Goal: Task Accomplishment & Management: Use online tool/utility

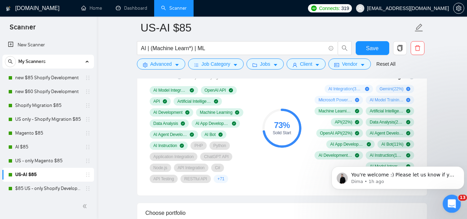
scroll to position [386, 0]
click at [371, 180] on p "Dima • 1h ago" at bounding box center [403, 181] width 104 height 6
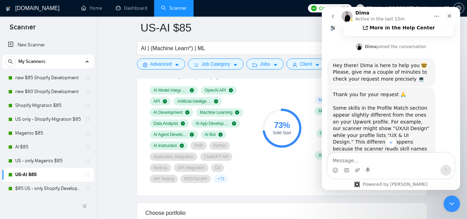
scroll to position [265, 0]
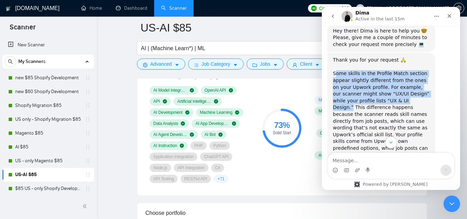
drag, startPoint x: 336, startPoint y: 48, endPoint x: 407, endPoint y: 74, distance: 75.0
click at [407, 74] on div "Thank you for your request 🙏 Some skills in the Profile Match section appear sl…" at bounding box center [381, 158] width 97 height 203
copy div "ome skills in the Profile Match section appear slightly different from the ones…"
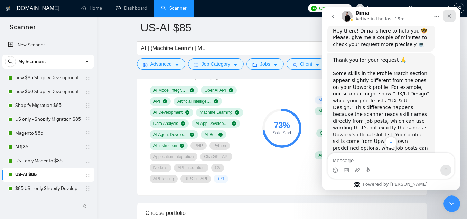
drag, startPoint x: 448, startPoint y: 14, endPoint x: 769, endPoint y: 21, distance: 321.6
click at [448, 14] on icon "Close" at bounding box center [450, 16] width 6 height 6
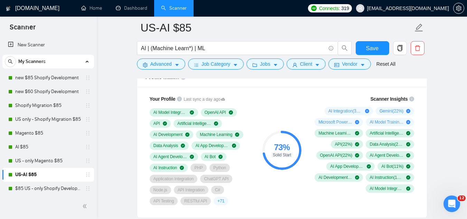
scroll to position [449, 0]
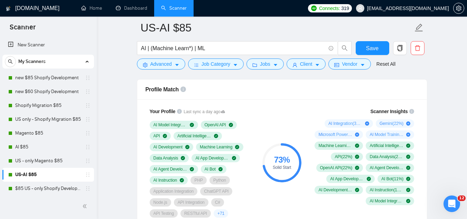
click at [340, 123] on span "AI Integration ( 33 %)" at bounding box center [345, 124] width 34 height 6
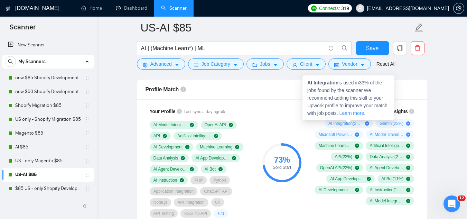
click at [340, 123] on span "AI Integration ( 33 %)" at bounding box center [345, 124] width 34 height 6
click at [312, 84] on strong "AI Integration" at bounding box center [322, 83] width 31 height 6
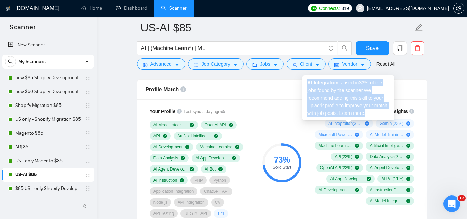
click at [312, 84] on strong "AI Integration" at bounding box center [322, 83] width 31 height 6
drag, startPoint x: 312, startPoint y: 84, endPoint x: 309, endPoint y: 81, distance: 4.2
click at [312, 83] on strong "AI Integration" at bounding box center [322, 83] width 31 height 6
click at [307, 80] on strong "AI Integration" at bounding box center [322, 83] width 31 height 6
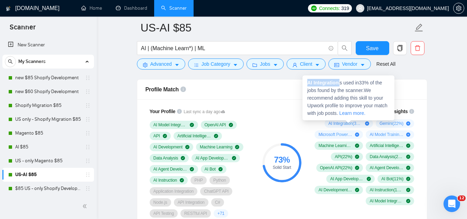
drag, startPoint x: 308, startPoint y: 82, endPoint x: 341, endPoint y: 84, distance: 33.3
click at [341, 84] on span "AI Integration is used in 33 % of the jobs found by the scanner. We recommend a…" at bounding box center [347, 98] width 80 height 36
copy span "AI Integration"
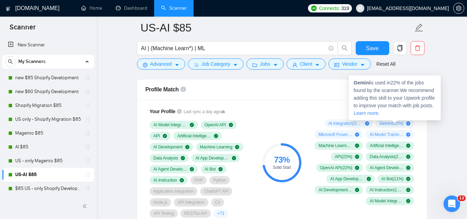
click at [394, 123] on span "Gemini ( 22 %)" at bounding box center [392, 124] width 24 height 6
drag, startPoint x: 353, startPoint y: 83, endPoint x: 370, endPoint y: 84, distance: 17.0
click at [370, 84] on div "Gemini is used in 22 % of the jobs found by the scanner. We recommend adding th…" at bounding box center [395, 97] width 92 height 45
copy strong "Gemini"
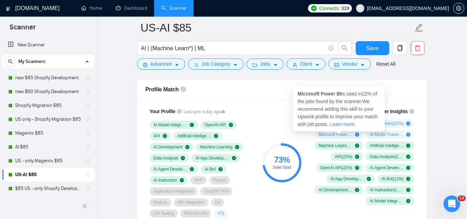
click at [298, 94] on div "Microsoft Power BI is used in 22 % of the jobs found by the scanner. We recomme…" at bounding box center [339, 108] width 92 height 45
drag, startPoint x: 299, startPoint y: 94, endPoint x: 343, endPoint y: 96, distance: 43.6
click at [343, 96] on span "Microsoft Power BI is used in 22 % of the jobs found by the scanner. We recomme…" at bounding box center [338, 109] width 80 height 36
copy span "Microsoft Power BI"
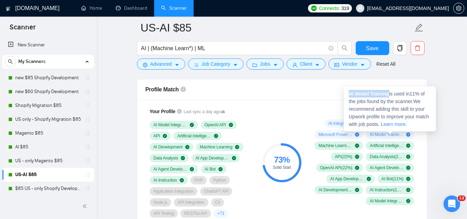
drag, startPoint x: 350, startPoint y: 94, endPoint x: 389, endPoint y: 95, distance: 38.4
click at [389, 95] on strong "AI Model Training" at bounding box center [369, 94] width 40 height 6
copy strong "AI Model Training"
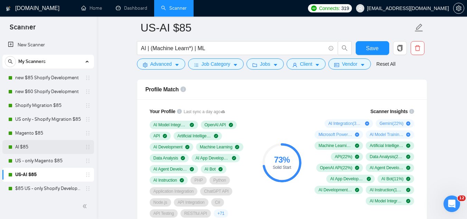
click at [54, 145] on link "AI $85" at bounding box center [48, 147] width 66 height 14
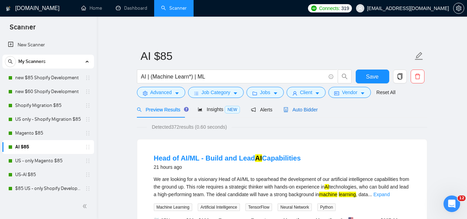
click at [299, 110] on span "Auto Bidder" at bounding box center [300, 110] width 34 height 6
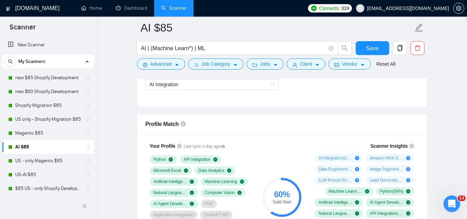
scroll to position [449, 0]
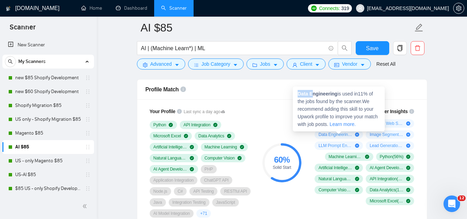
drag, startPoint x: 298, startPoint y: 93, endPoint x: 314, endPoint y: 97, distance: 16.1
click at [313, 97] on div "Data Engineering is used in 11 % of the jobs found by the scanner. We recommend…" at bounding box center [339, 108] width 92 height 45
drag, startPoint x: 322, startPoint y: 97, endPoint x: 318, endPoint y: 97, distance: 3.9
click at [338, 94] on div "Data Engineering is used in 11 % of the jobs found by the scanner. We recommend…" at bounding box center [339, 108] width 92 height 45
drag, startPoint x: 298, startPoint y: 92, endPoint x: 337, endPoint y: 95, distance: 38.8
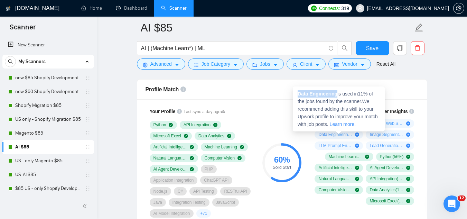
click at [337, 95] on span "Data Engineering is used in 11 % of the jobs found by the scanner. We recommend…" at bounding box center [338, 109] width 80 height 36
copy strong "Data Engineering"
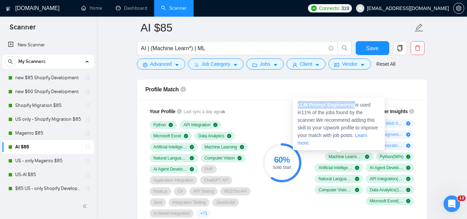
drag, startPoint x: 297, startPoint y: 105, endPoint x: 353, endPoint y: 104, distance: 56.7
click at [353, 104] on div "LLM Prompt Engineering is used in 11 % of the jobs found by the scanner. We rec…" at bounding box center [339, 123] width 92 height 53
copy strong "LLM Prompt Engineering"
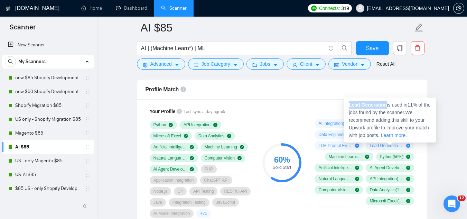
drag, startPoint x: 349, startPoint y: 105, endPoint x: 386, endPoint y: 105, distance: 37.3
click at [386, 105] on span "Lead Generation is used in 11 % of the jobs found by the scanner. We recommend …" at bounding box center [390, 120] width 82 height 36
copy strong "Lead Generation"
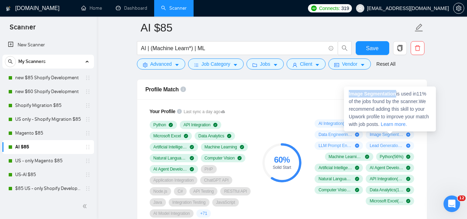
drag, startPoint x: 348, startPoint y: 94, endPoint x: 396, endPoint y: 92, distance: 47.4
click at [396, 92] on div "Image Segmentation is used in 11 % of the jobs found by the scanner. We recomme…" at bounding box center [390, 108] width 92 height 45
copy strong "Image Segmentation"
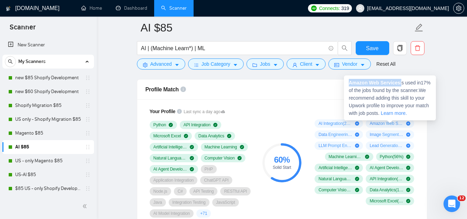
drag, startPoint x: 349, startPoint y: 83, endPoint x: 400, endPoint y: 84, distance: 51.2
click at [400, 84] on span "Amazon Web Services is used in 17 % of the jobs found by the scanner. We recomm…" at bounding box center [390, 98] width 82 height 36
copy span "Amazon Web Services"
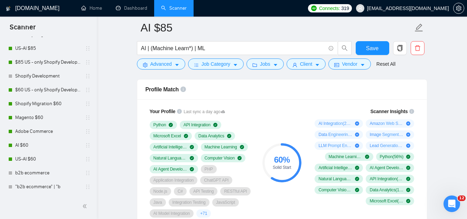
scroll to position [138, 0]
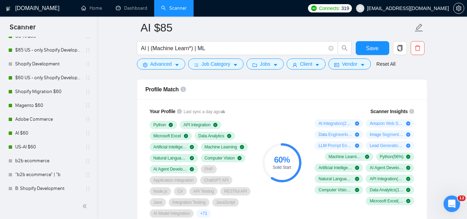
drag, startPoint x: 57, startPoint y: 136, endPoint x: 129, endPoint y: 157, distance: 75.1
click at [57, 136] on link "AI $60" at bounding box center [48, 133] width 66 height 14
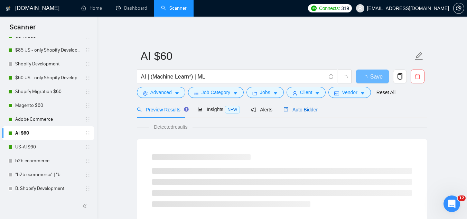
click at [297, 110] on span "Auto Bidder" at bounding box center [300, 110] width 34 height 6
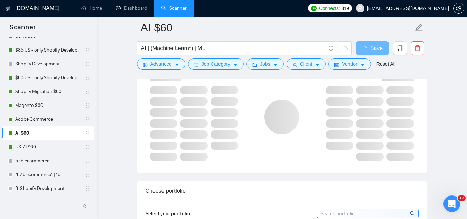
scroll to position [449, 0]
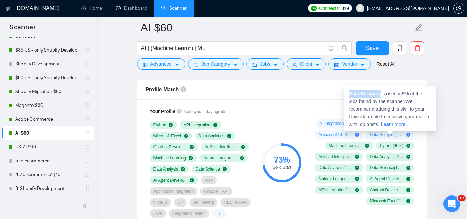
drag, startPoint x: 349, startPoint y: 94, endPoint x: 380, endPoint y: 92, distance: 31.5
click at [380, 92] on strong "Data Scraping" at bounding box center [365, 94] width 32 height 6
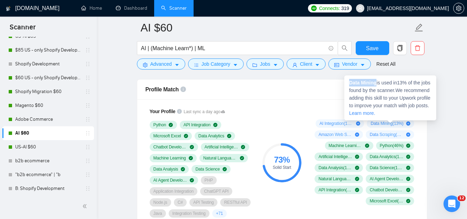
drag, startPoint x: 352, startPoint y: 83, endPoint x: 377, endPoint y: 82, distance: 25.3
click at [377, 82] on span "Data Mining is used in 13 % of the jobs found by the scanner. We recommend addi…" at bounding box center [389, 98] width 81 height 36
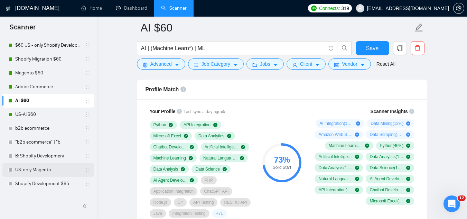
scroll to position [209, 0]
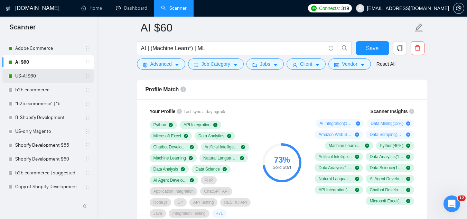
click at [40, 76] on link "US-AI $60" at bounding box center [48, 76] width 66 height 14
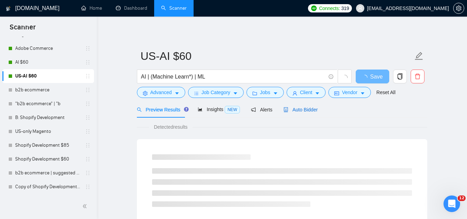
click at [308, 110] on span "Auto Bidder" at bounding box center [300, 110] width 34 height 6
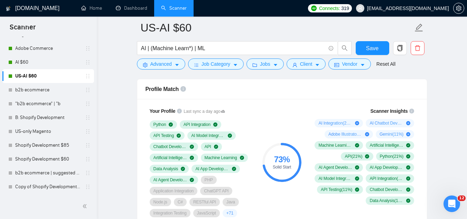
scroll to position [449, 0]
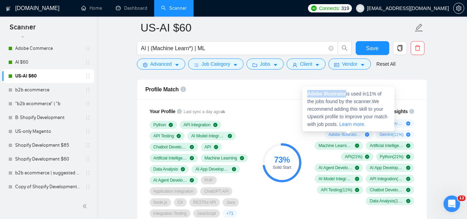
drag, startPoint x: 308, startPoint y: 93, endPoint x: 346, endPoint y: 95, distance: 38.1
click at [346, 95] on strong "Adobe Illustrator" at bounding box center [326, 94] width 39 height 6
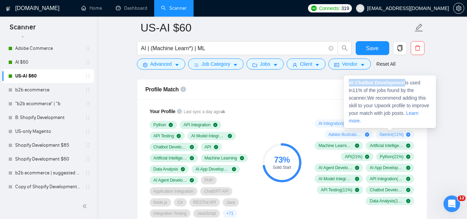
drag, startPoint x: 349, startPoint y: 84, endPoint x: 404, endPoint y: 84, distance: 55.3
click at [404, 84] on strong "AI Chatbot Development" at bounding box center [377, 83] width 56 height 6
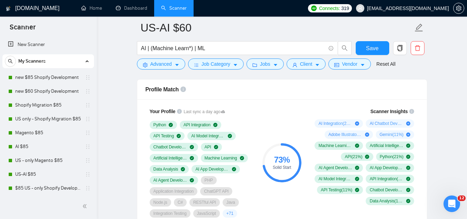
scroll to position [0, 0]
click at [39, 150] on link "AI $85" at bounding box center [48, 147] width 66 height 14
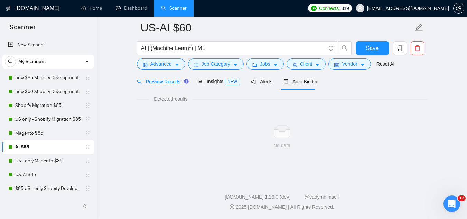
scroll to position [444, 0]
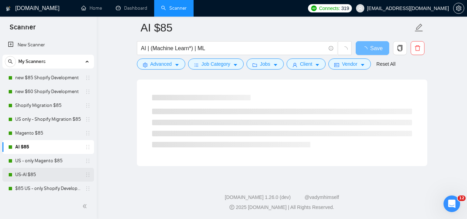
click at [51, 170] on link "US-AI $85" at bounding box center [48, 175] width 66 height 14
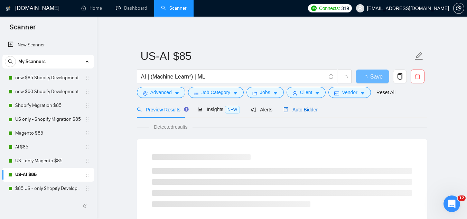
click at [292, 108] on span "Auto Bidder" at bounding box center [300, 110] width 34 height 6
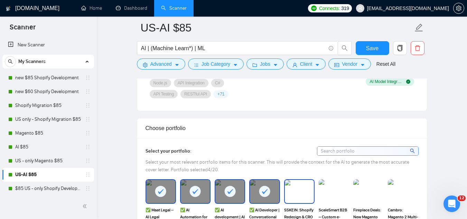
scroll to position [484, 0]
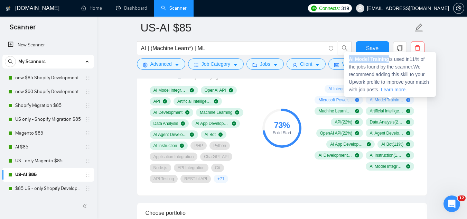
drag, startPoint x: 350, startPoint y: 58, endPoint x: 389, endPoint y: 58, distance: 39.1
click at [389, 58] on strong "AI Model Training" at bounding box center [369, 59] width 40 height 6
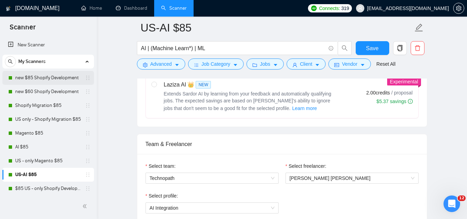
scroll to position [242, 0]
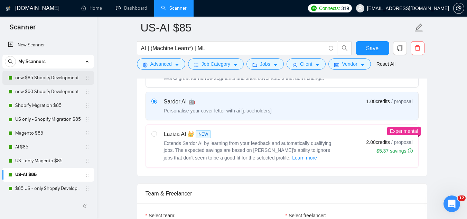
click at [39, 75] on link "new $85 Shopify Development" at bounding box center [48, 78] width 66 height 14
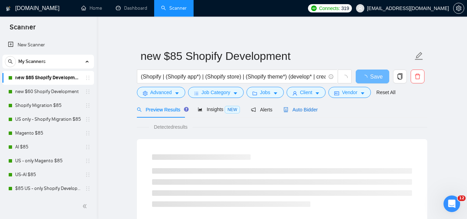
click at [294, 112] on span "Auto Bidder" at bounding box center [300, 110] width 34 height 6
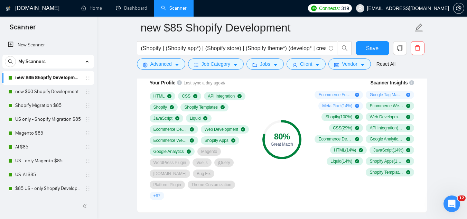
scroll to position [484, 0]
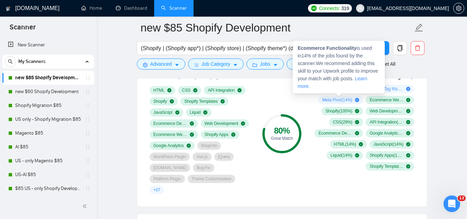
click at [298, 47] on strong "Ecommerce Functionality" at bounding box center [327, 48] width 59 height 6
drag, startPoint x: 298, startPoint y: 47, endPoint x: 346, endPoint y: 44, distance: 48.2
click at [346, 44] on div "Ecommerce Functionality is used in 14 % of the jobs found by the scanner. We re…" at bounding box center [339, 67] width 92 height 53
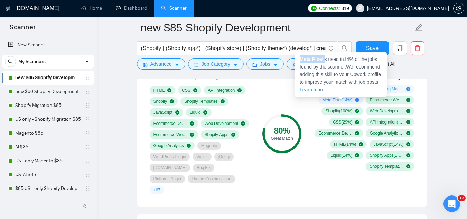
drag, startPoint x: 300, startPoint y: 59, endPoint x: 325, endPoint y: 60, distance: 24.9
click at [325, 60] on span "Meta Pixel is used in 14 % of the jobs found by the scanner. We recommend addin…" at bounding box center [340, 74] width 81 height 36
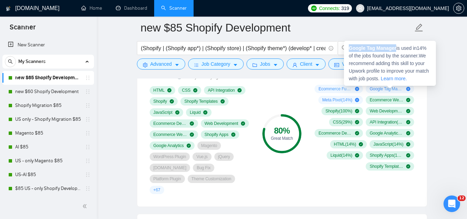
drag, startPoint x: 349, startPoint y: 48, endPoint x: 395, endPoint y: 49, distance: 46.0
click at [395, 49] on strong "Google Tag Manager" at bounding box center [372, 48] width 47 height 6
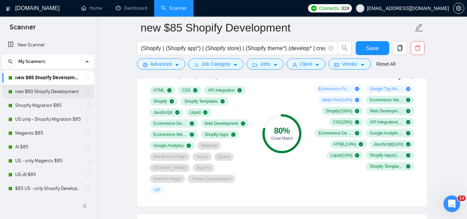
click at [44, 90] on link "new $60 Shopify Development" at bounding box center [48, 92] width 66 height 14
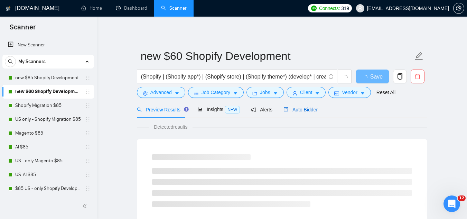
click at [295, 111] on span "Auto Bidder" at bounding box center [300, 110] width 34 height 6
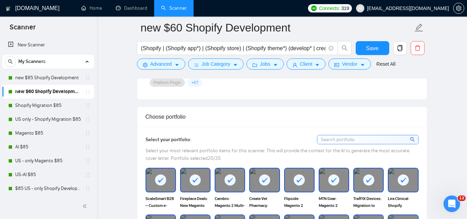
scroll to position [484, 0]
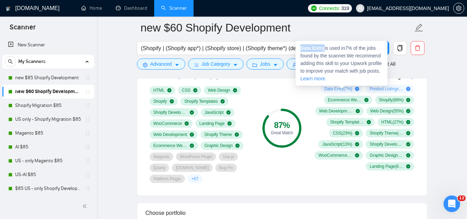
drag, startPoint x: 301, startPoint y: 47, endPoint x: 324, endPoint y: 49, distance: 22.9
click at [324, 49] on strong "Data Entry" at bounding box center [312, 48] width 24 height 6
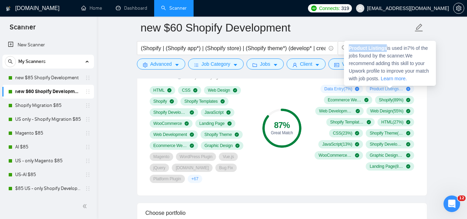
drag, startPoint x: 349, startPoint y: 48, endPoint x: 385, endPoint y: 48, distance: 35.6
click at [385, 48] on strong "Product Listings" at bounding box center [368, 48] width 38 height 6
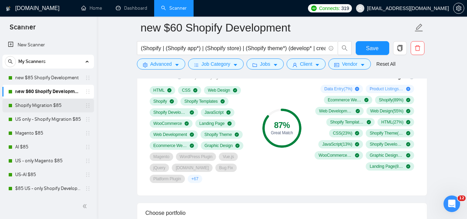
click at [64, 108] on link "Shopify Migration $85" at bounding box center [48, 106] width 66 height 14
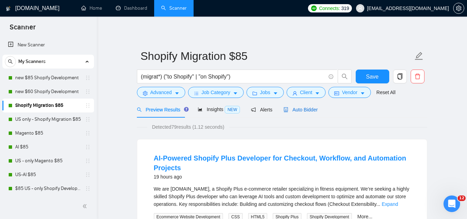
click at [305, 109] on span "Auto Bidder" at bounding box center [300, 110] width 34 height 6
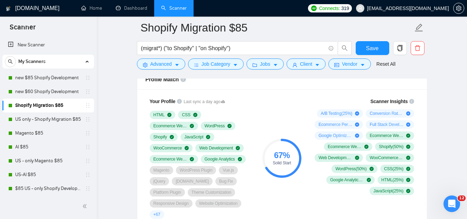
scroll to position [449, 0]
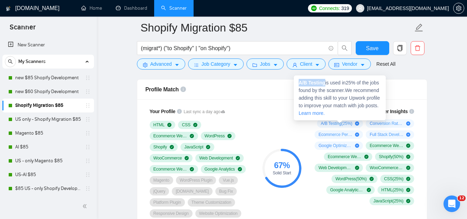
drag, startPoint x: 299, startPoint y: 82, endPoint x: 325, endPoint y: 83, distance: 25.6
click at [325, 83] on strong "A/B Testing" at bounding box center [312, 83] width 27 height 6
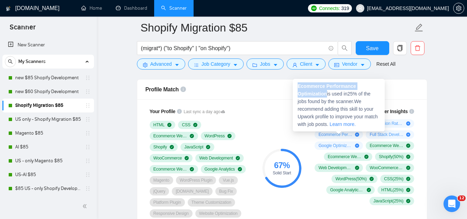
drag, startPoint x: 298, startPoint y: 85, endPoint x: 328, endPoint y: 92, distance: 30.4
click at [328, 92] on span "Ecommerce Performance Optimization is used in 25 % of the jobs found by the sca…" at bounding box center [338, 105] width 80 height 44
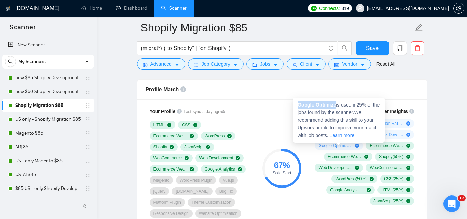
drag, startPoint x: 299, startPoint y: 105, endPoint x: 336, endPoint y: 104, distance: 37.3
click at [336, 104] on span "Google Optimize is used in 25 % of the jobs found by the scanner. We recommend …" at bounding box center [339, 120] width 82 height 36
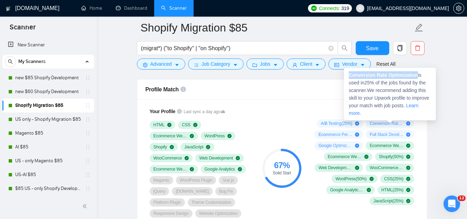
drag, startPoint x: 349, startPoint y: 74, endPoint x: 417, endPoint y: 75, distance: 67.8
click at [417, 75] on span "Conversion Rate Optimization is used in 25 % of the jobs found by the scanner. …" at bounding box center [389, 94] width 81 height 44
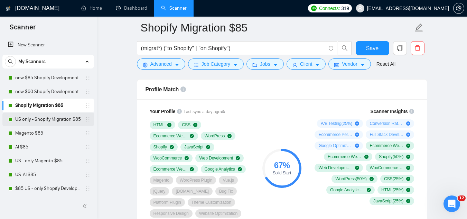
click at [67, 119] on link "US only - Shopify Migration $85" at bounding box center [48, 119] width 66 height 14
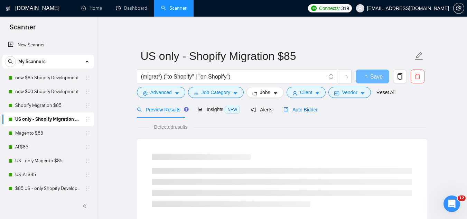
click at [308, 112] on span "Auto Bidder" at bounding box center [300, 110] width 34 height 6
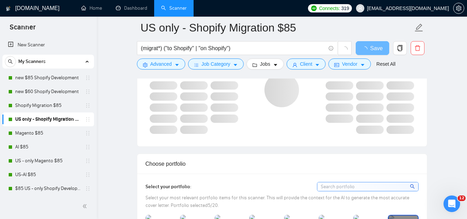
scroll to position [449, 0]
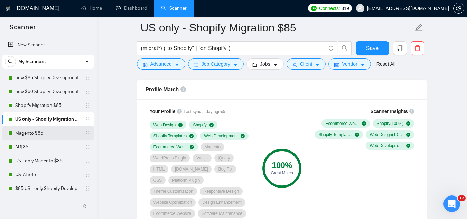
click at [47, 137] on link "Magento $85" at bounding box center [48, 133] width 66 height 14
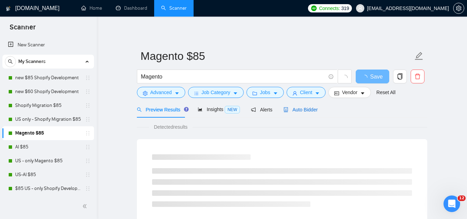
click at [297, 109] on span "Auto Bidder" at bounding box center [300, 110] width 34 height 6
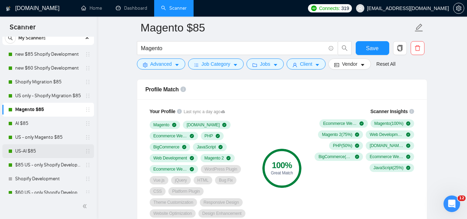
scroll to position [35, 0]
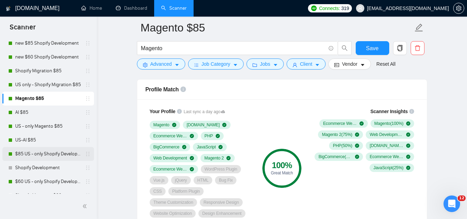
click at [54, 155] on link "$85 US - only Shopify Development" at bounding box center [48, 154] width 66 height 14
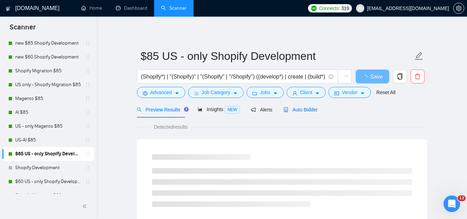
click at [297, 109] on span "Auto Bidder" at bounding box center [300, 110] width 34 height 6
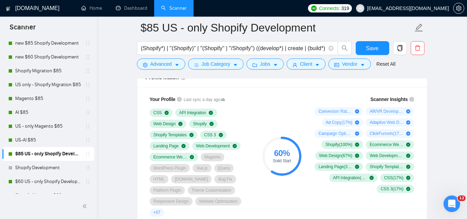
scroll to position [449, 0]
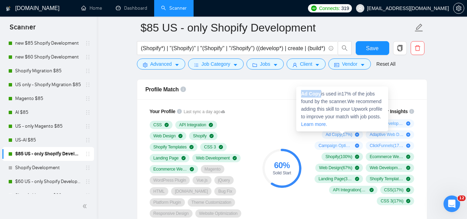
drag, startPoint x: 300, startPoint y: 93, endPoint x: 319, endPoint y: 96, distance: 19.9
click at [319, 96] on div "Ad Copy is used in 17 % of the jobs found by the scanner. We recommend adding t…" at bounding box center [342, 108] width 92 height 45
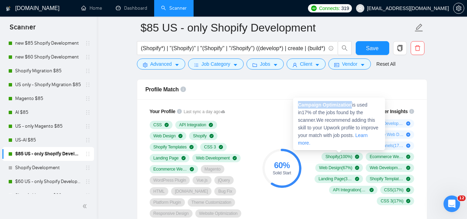
drag, startPoint x: 298, startPoint y: 106, endPoint x: 353, endPoint y: 105, distance: 54.3
click at [353, 105] on span "Campaign Optimization is used in 17 % of the jobs found by the scanner. We reco…" at bounding box center [338, 124] width 81 height 44
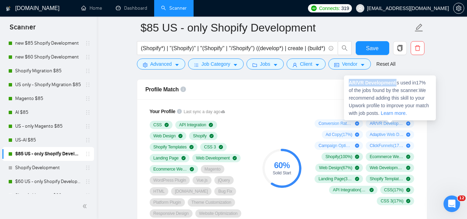
drag, startPoint x: 349, startPoint y: 83, endPoint x: 397, endPoint y: 84, distance: 47.0
click at [397, 84] on span "AR/VR Development is used in 17 % of the jobs found by the scanner. We recommen…" at bounding box center [389, 98] width 80 height 36
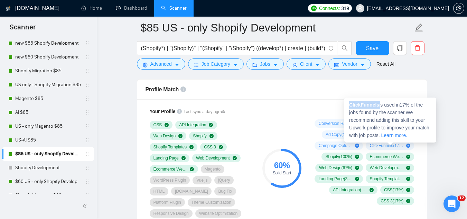
drag, startPoint x: 350, startPoint y: 105, endPoint x: 379, endPoint y: 105, distance: 28.7
click at [379, 105] on span "ClickFunnels is used in 17 % of the jobs found by the scanner. We recommend add…" at bounding box center [389, 120] width 80 height 36
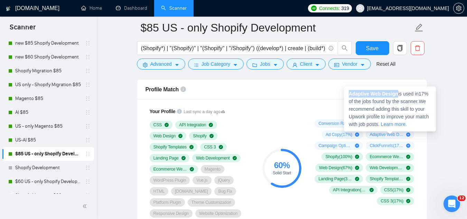
drag, startPoint x: 349, startPoint y: 94, endPoint x: 397, endPoint y: 94, distance: 47.4
click at [397, 94] on strong "Adaptive Web Design" at bounding box center [373, 94] width 49 height 6
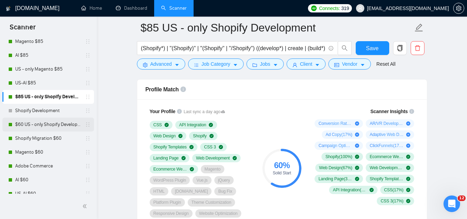
scroll to position [104, 0]
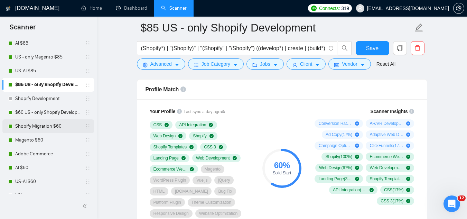
click at [41, 126] on link "Shopify Migration $60" at bounding box center [48, 126] width 66 height 14
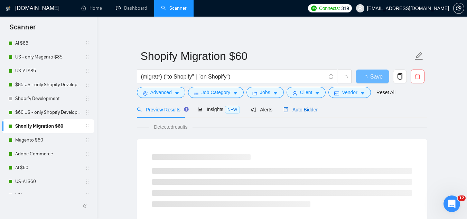
click at [310, 109] on span "Auto Bidder" at bounding box center [300, 110] width 34 height 6
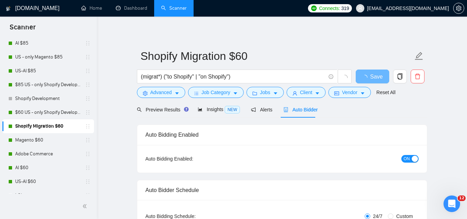
checkbox input "true"
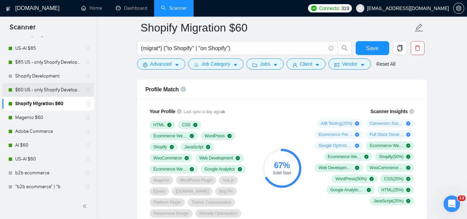
scroll to position [138, 0]
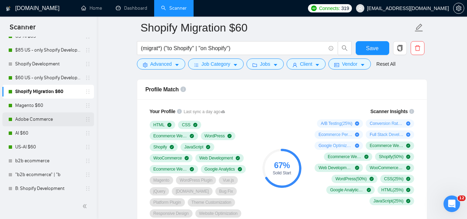
click at [57, 120] on link "Adobe Commerce" at bounding box center [48, 119] width 66 height 14
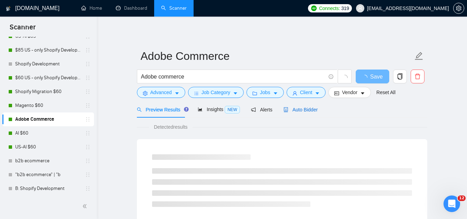
click at [304, 110] on span "Auto Bidder" at bounding box center [300, 110] width 34 height 6
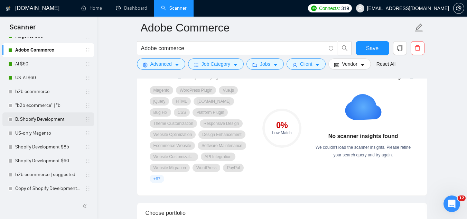
scroll to position [209, 0]
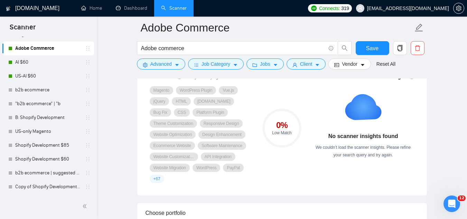
click at [423, 8] on span "[EMAIL_ADDRESS][DOMAIN_NAME]" at bounding box center [408, 8] width 82 height 0
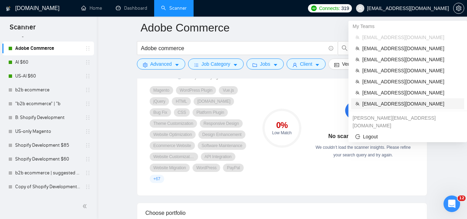
click at [383, 108] on li "[EMAIL_ADDRESS][DOMAIN_NAME]" at bounding box center [407, 103] width 113 height 11
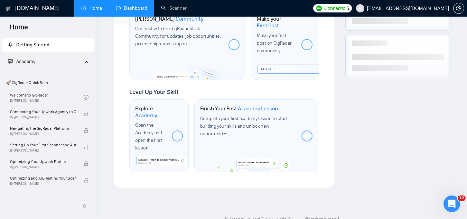
click at [133, 9] on link "Dashboard" at bounding box center [131, 8] width 31 height 6
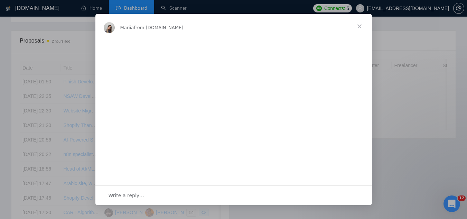
scroll to position [208, 0]
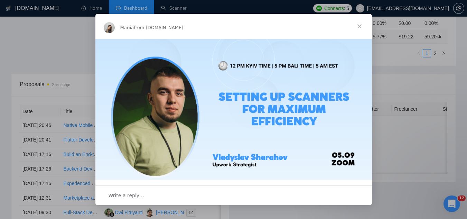
click at [357, 26] on span "Close" at bounding box center [359, 26] width 25 height 25
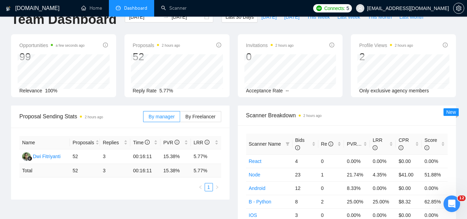
scroll to position [0, 0]
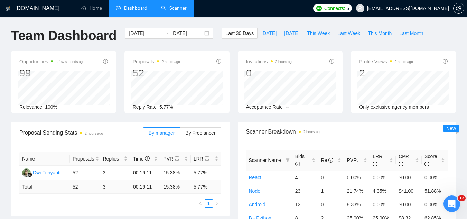
click at [176, 7] on link "Scanner" at bounding box center [174, 8] width 26 height 6
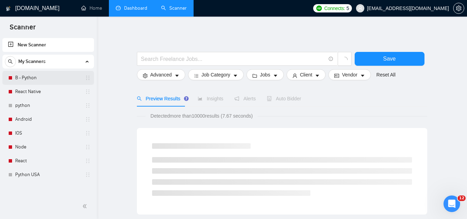
click at [54, 79] on link "B - Python" at bounding box center [48, 78] width 66 height 14
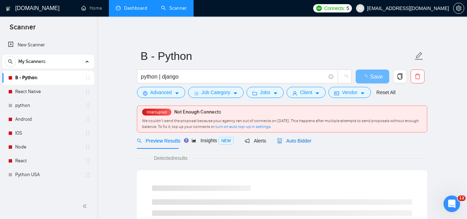
click at [297, 140] on span "Auto Bidder" at bounding box center [294, 141] width 34 height 6
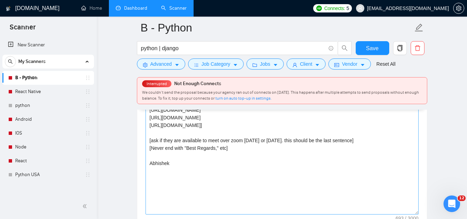
scroll to position [830, 0]
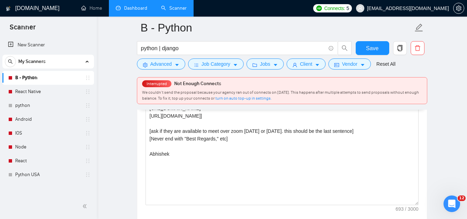
click at [145, 8] on link "Dashboard" at bounding box center [131, 8] width 31 height 6
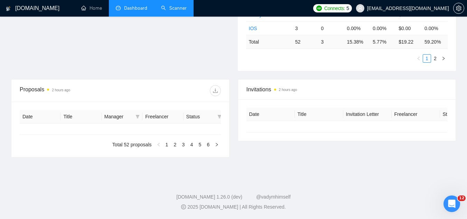
type input "[DATE]"
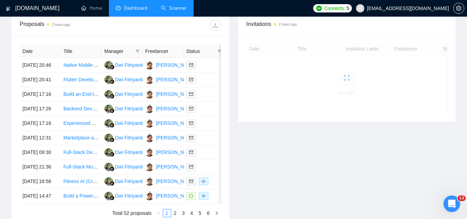
scroll to position [208, 0]
